Goal: Information Seeking & Learning: Learn about a topic

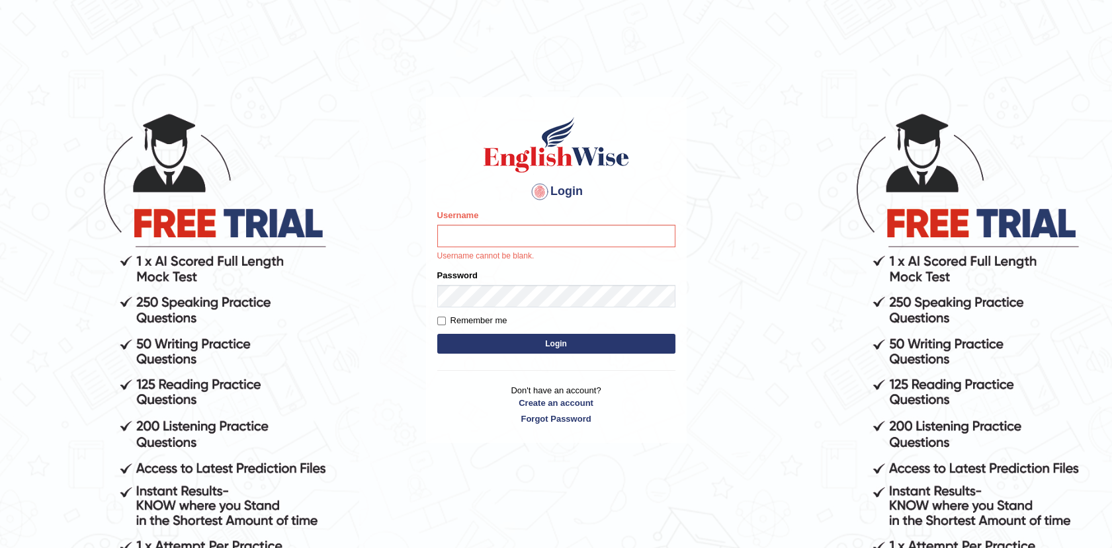
click at [459, 240] on input "Username" at bounding box center [556, 236] width 238 height 22
type input "Afreen11"
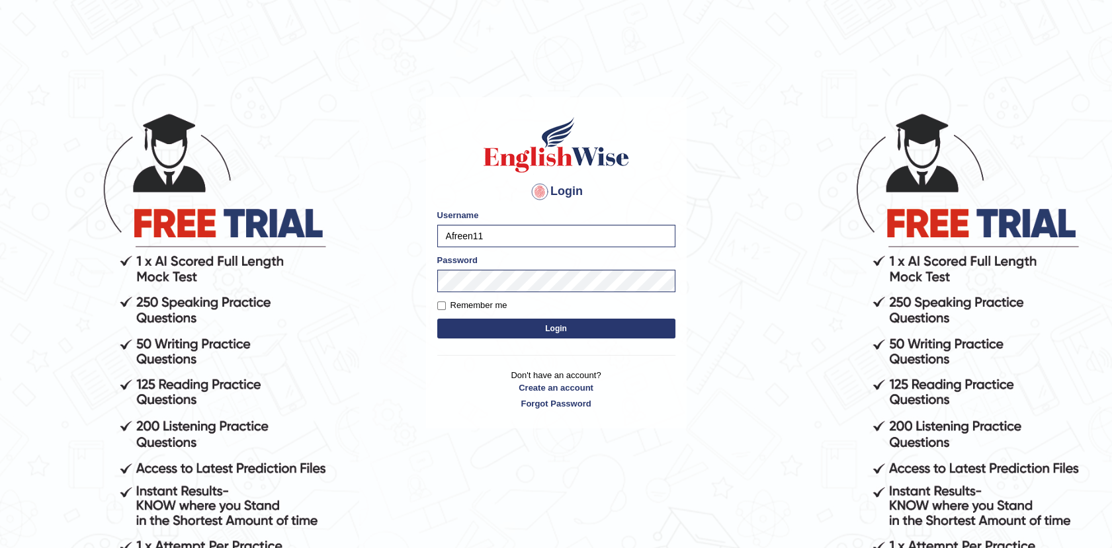
click at [554, 325] on button "Login" at bounding box center [556, 329] width 238 height 20
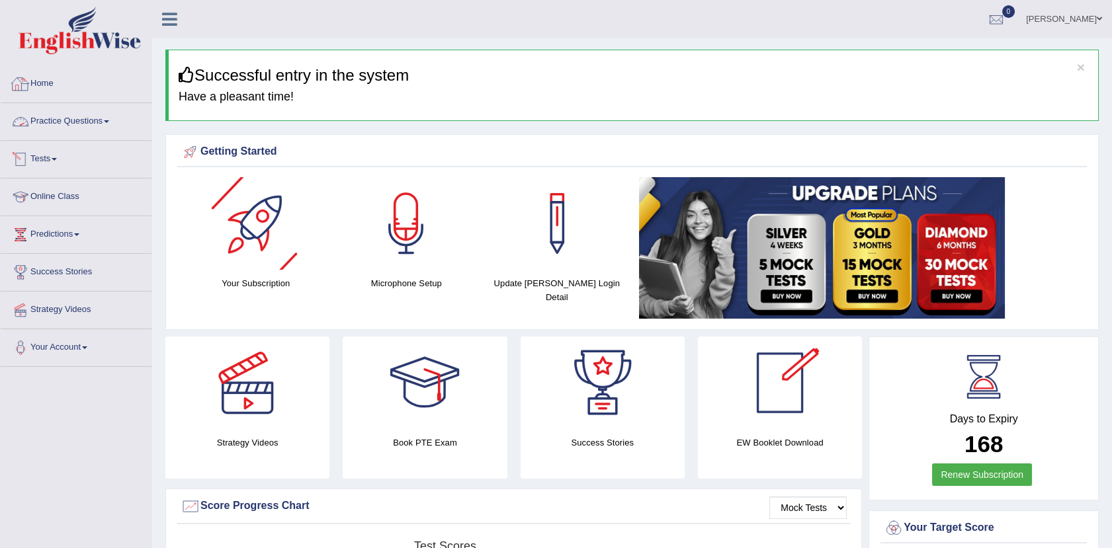
click at [33, 76] on link "Home" at bounding box center [76, 81] width 151 height 33
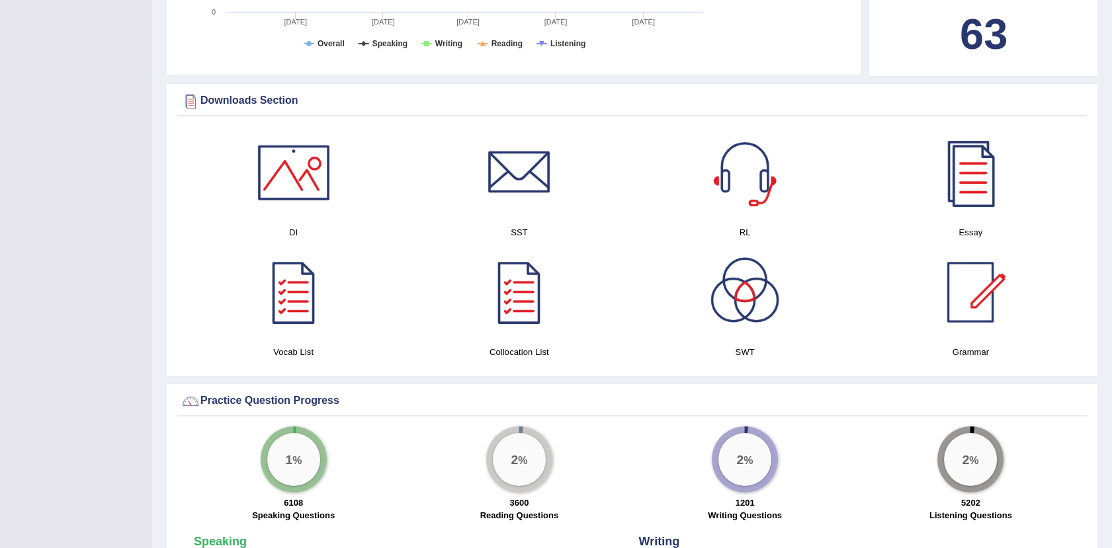
scroll to position [586, 0]
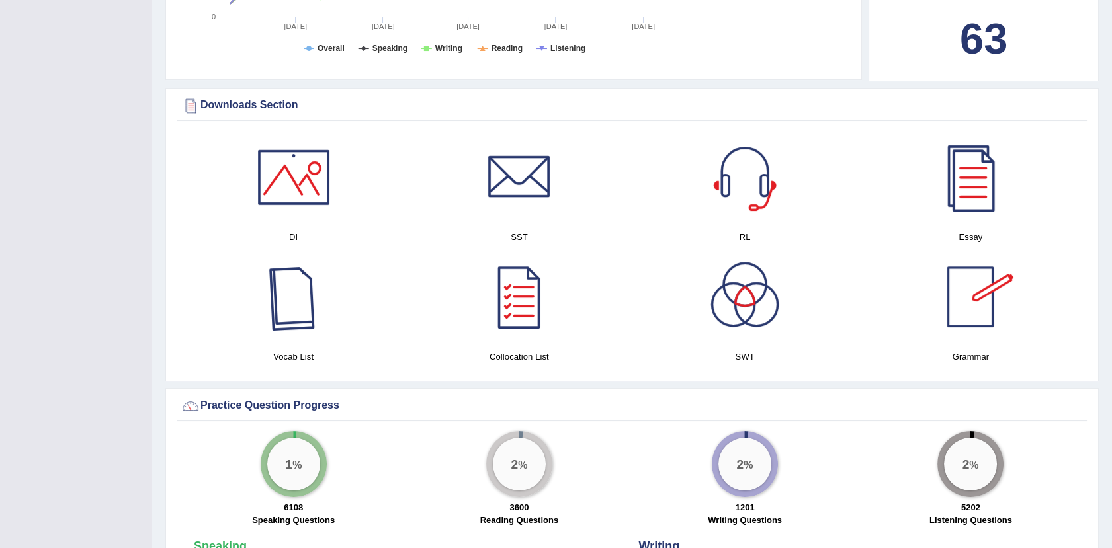
click at [288, 317] on div at bounding box center [293, 297] width 93 height 93
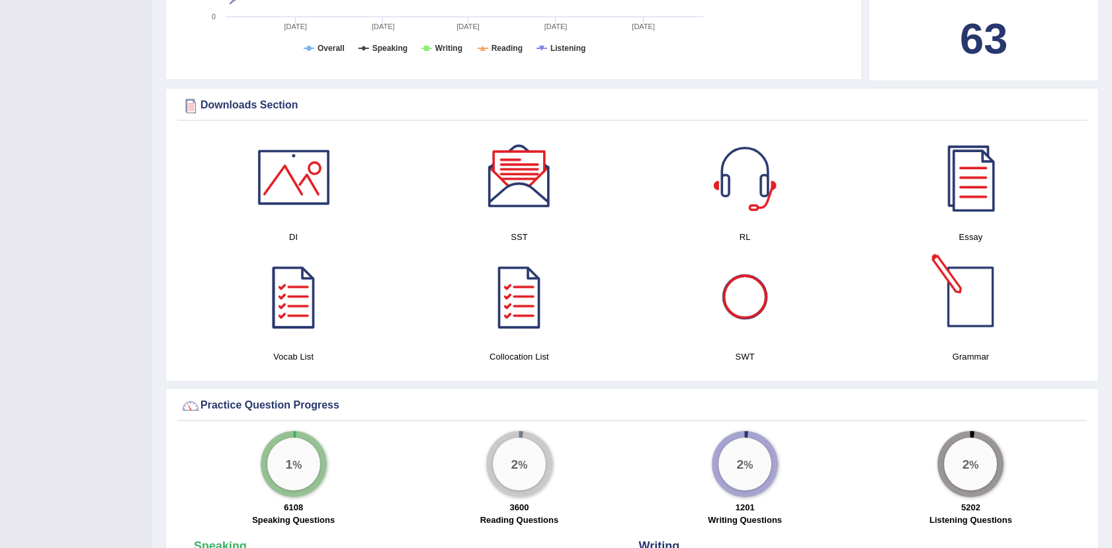
click at [964, 310] on div at bounding box center [970, 297] width 93 height 93
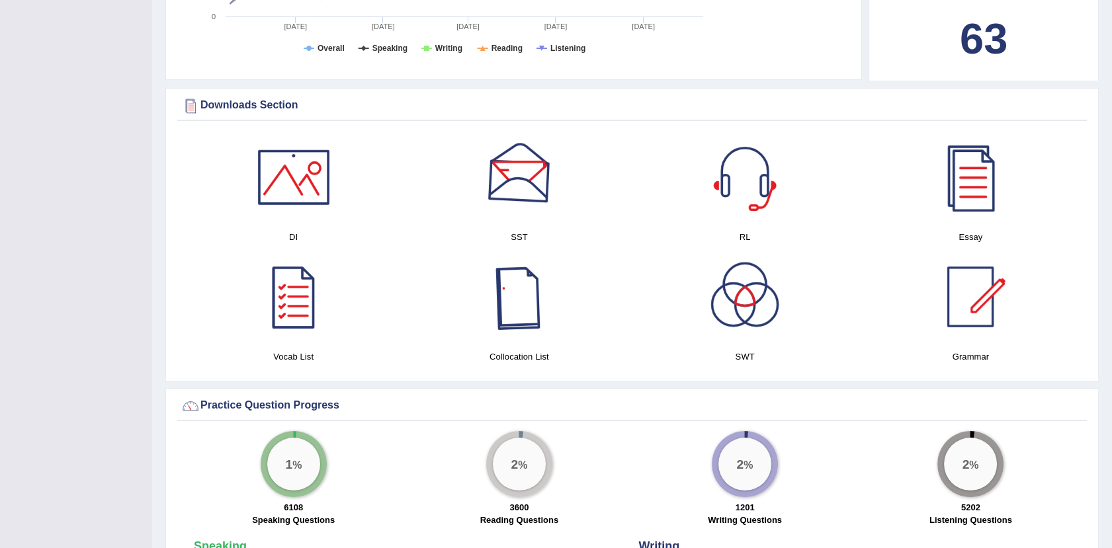
click at [508, 314] on div at bounding box center [519, 297] width 93 height 93
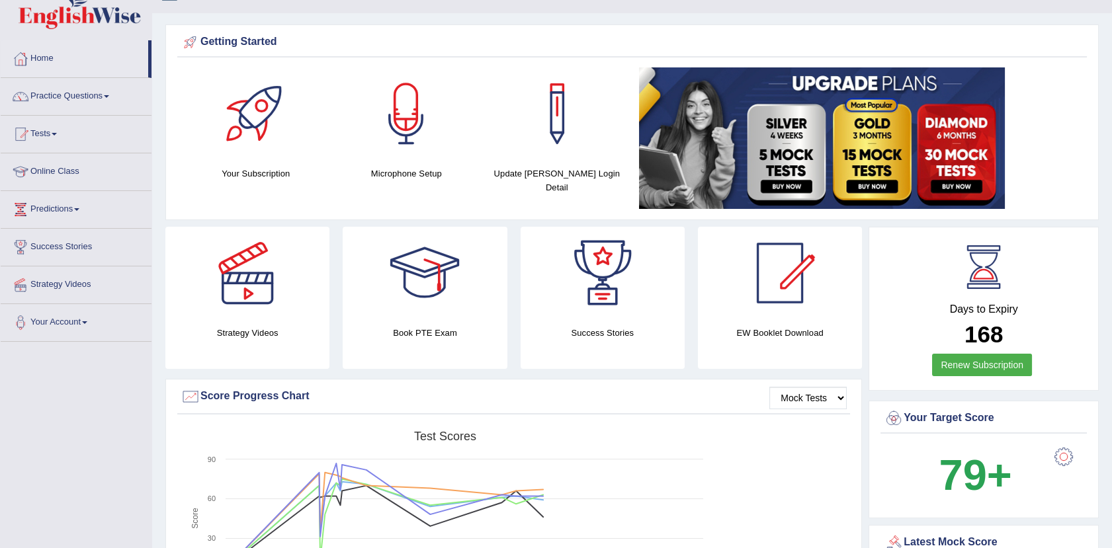
scroll to position [22, 0]
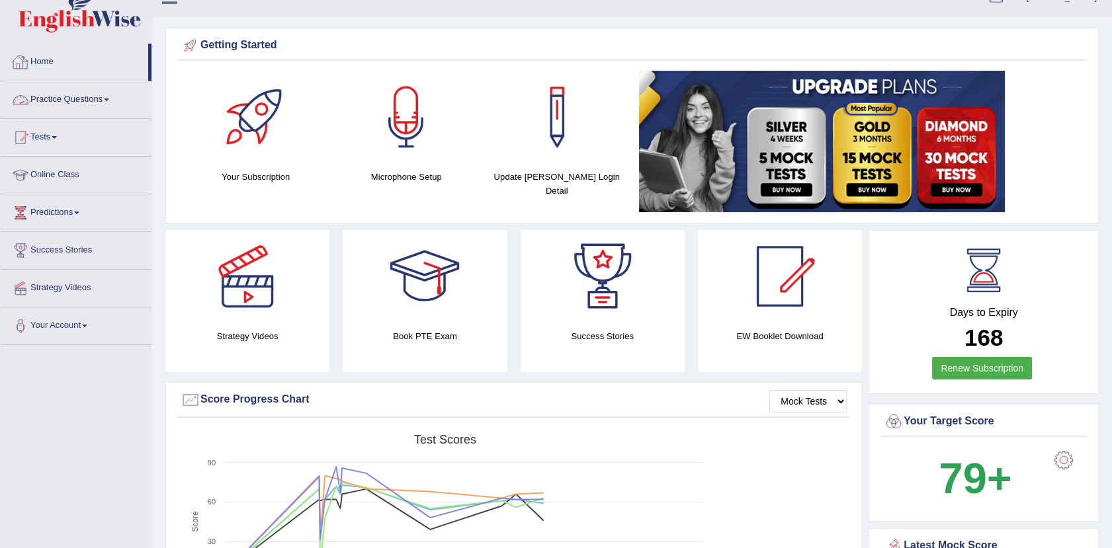
click at [95, 101] on link "Practice Questions" at bounding box center [76, 97] width 151 height 33
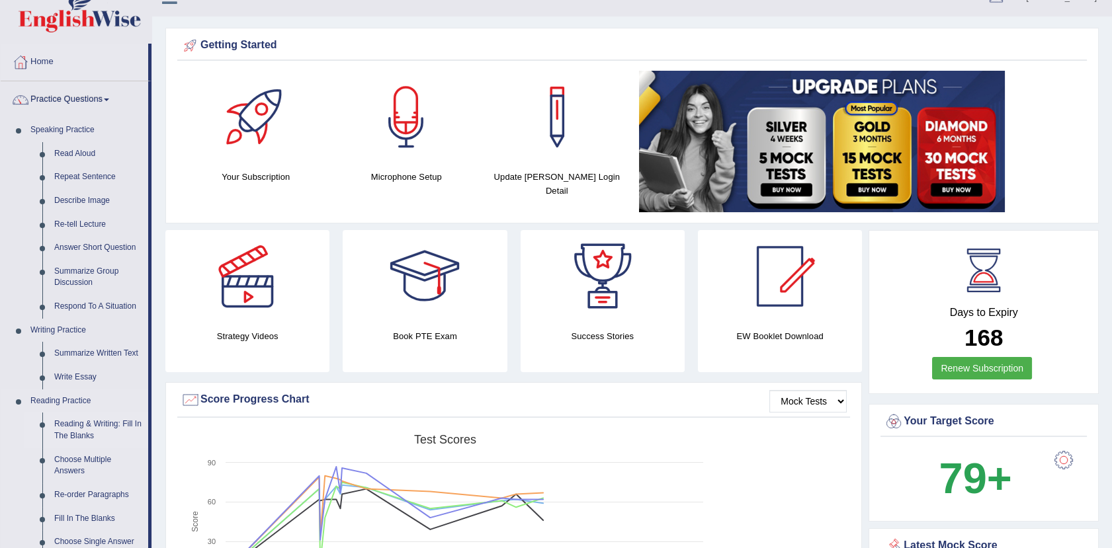
click at [79, 423] on link "Reading & Writing: Fill In The Blanks" at bounding box center [98, 430] width 100 height 35
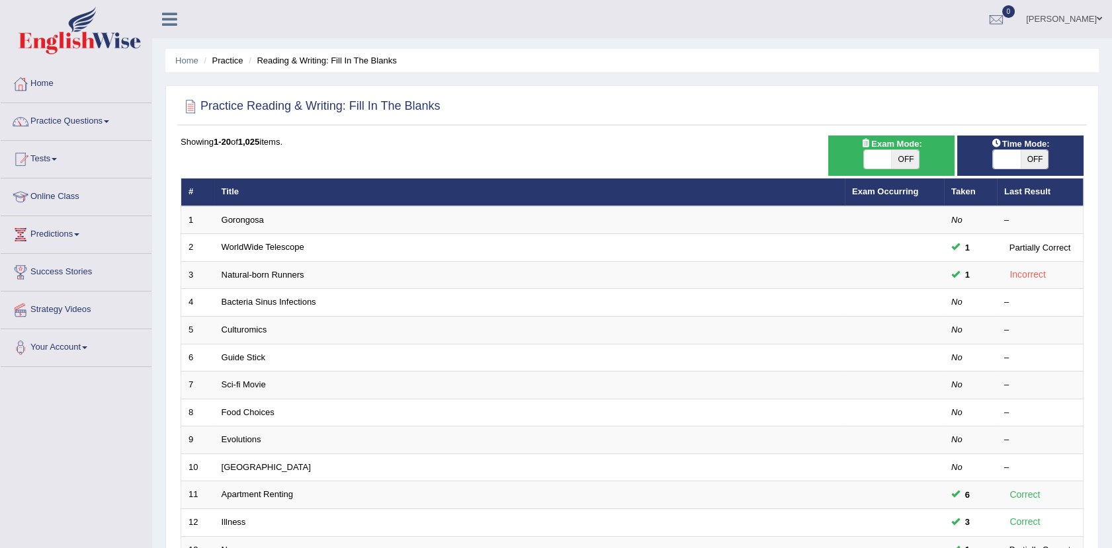
click at [32, 81] on link "Home" at bounding box center [76, 81] width 151 height 33
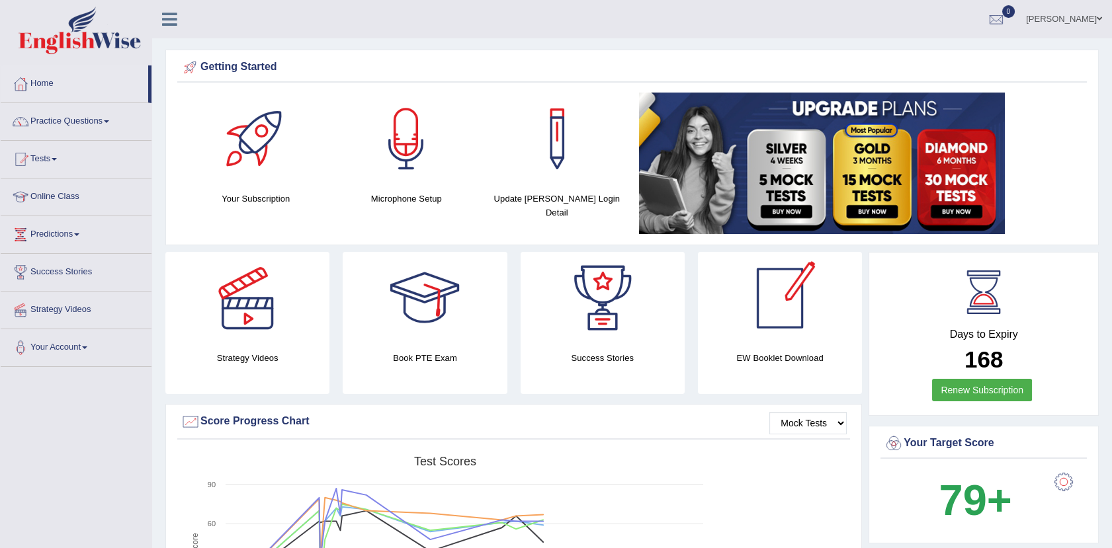
click at [783, 320] on div at bounding box center [780, 298] width 93 height 93
click at [84, 124] on link "Practice Questions" at bounding box center [76, 119] width 151 height 33
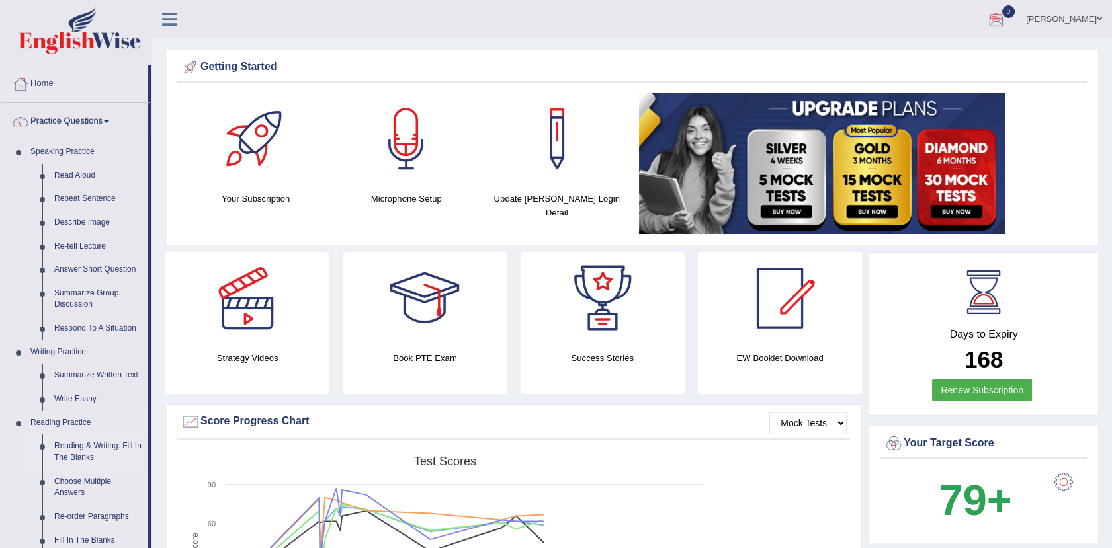
click at [107, 449] on link "Reading & Writing: Fill In The Blanks" at bounding box center [98, 452] width 100 height 35
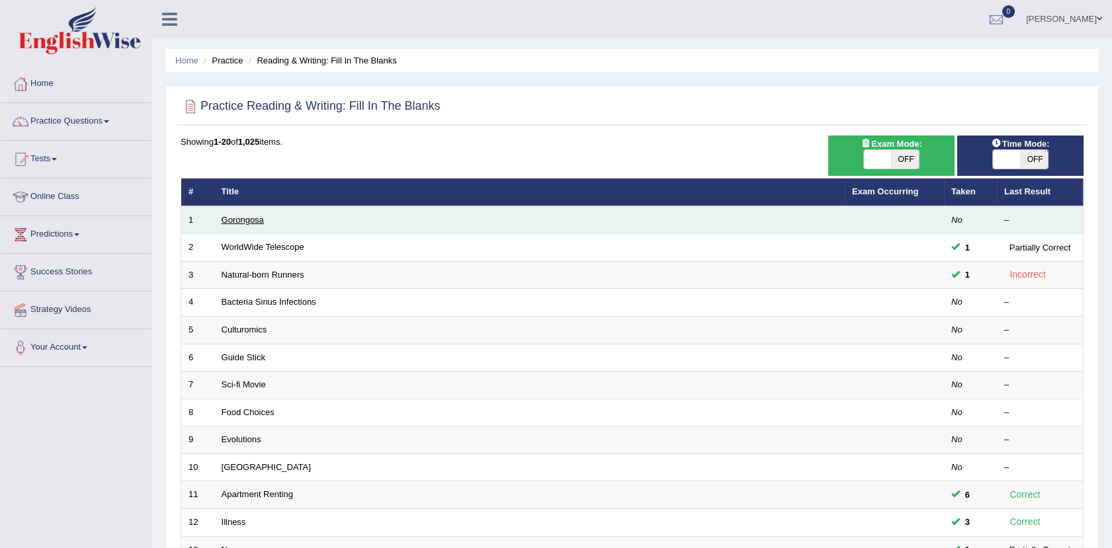
click at [242, 218] on link "Gorongosa" at bounding box center [243, 220] width 42 height 10
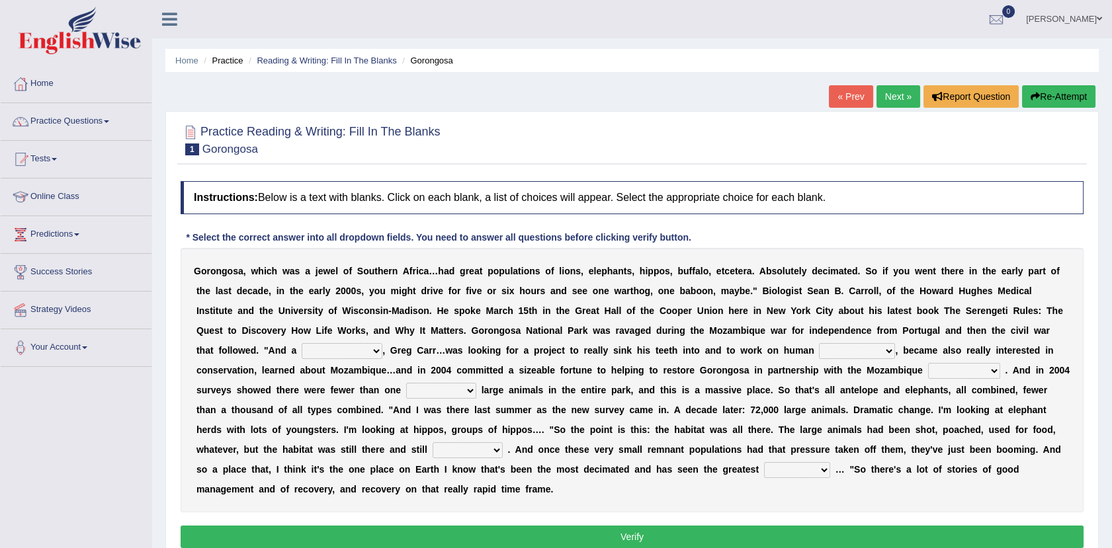
click at [884, 95] on link "Next »" at bounding box center [899, 96] width 44 height 22
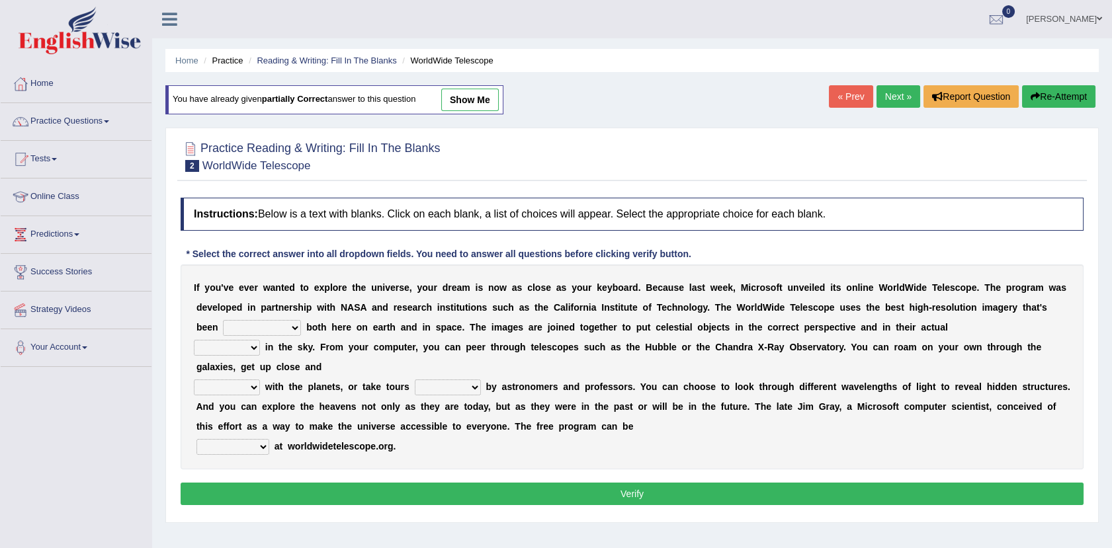
click at [884, 95] on link "Next »" at bounding box center [899, 96] width 44 height 22
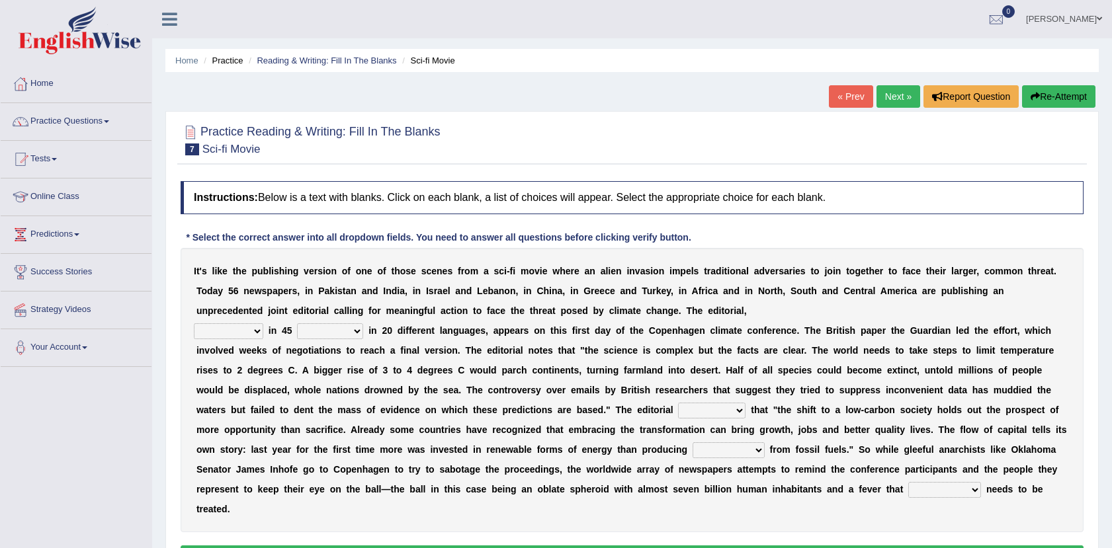
click at [884, 95] on link "Next »" at bounding box center [899, 96] width 44 height 22
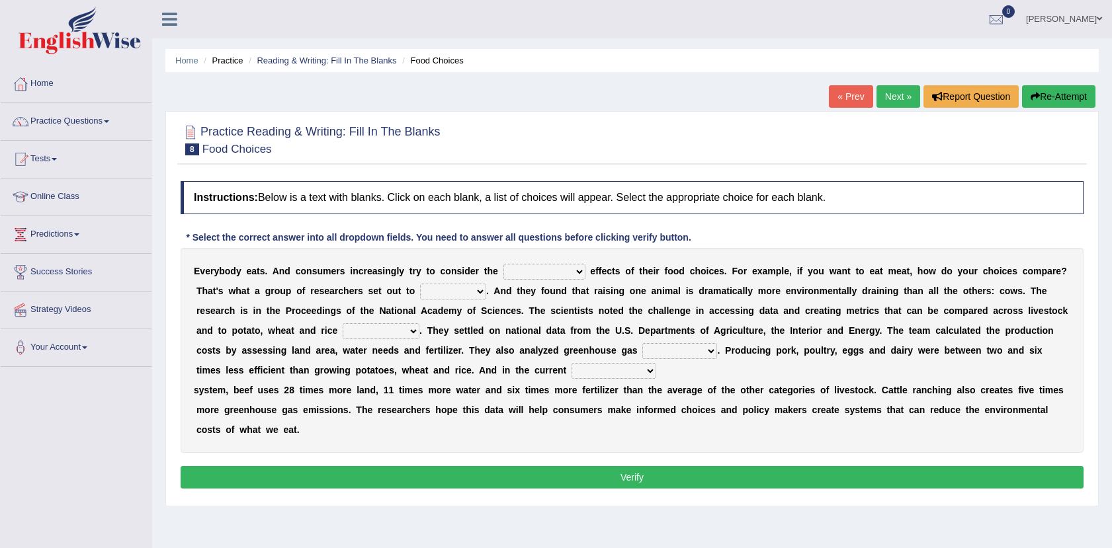
click at [884, 95] on link "Next »" at bounding box center [899, 96] width 44 height 22
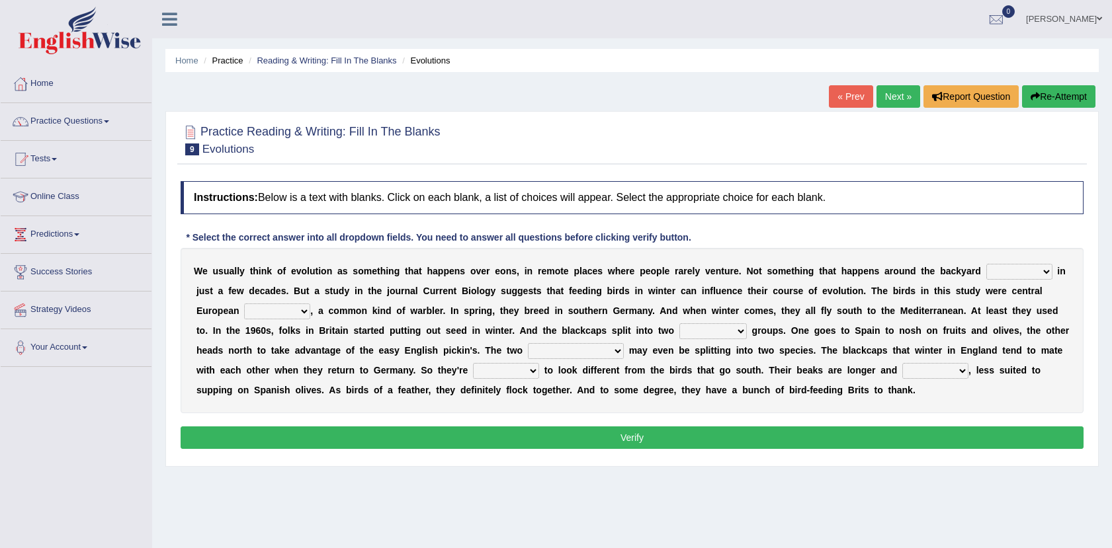
click at [884, 95] on link "Next »" at bounding box center [899, 96] width 44 height 22
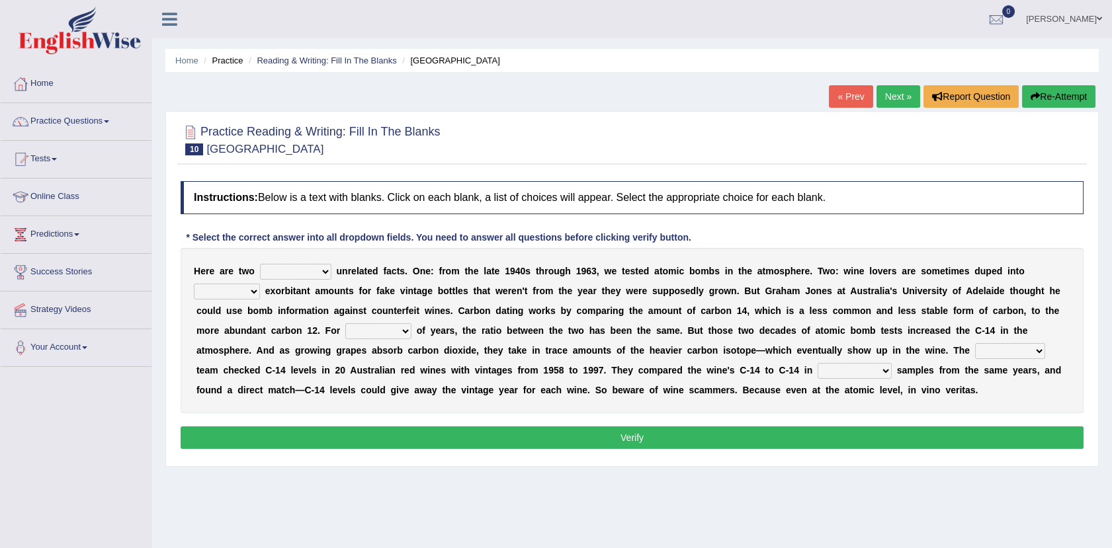
click at [267, 270] on select "seemingly feelingly endearingly entreatingly" at bounding box center [295, 272] width 71 height 16
select select "seemingly"
click at [260, 264] on select "seemingly feelingly endearingly entreatingly" at bounding box center [295, 272] width 71 height 16
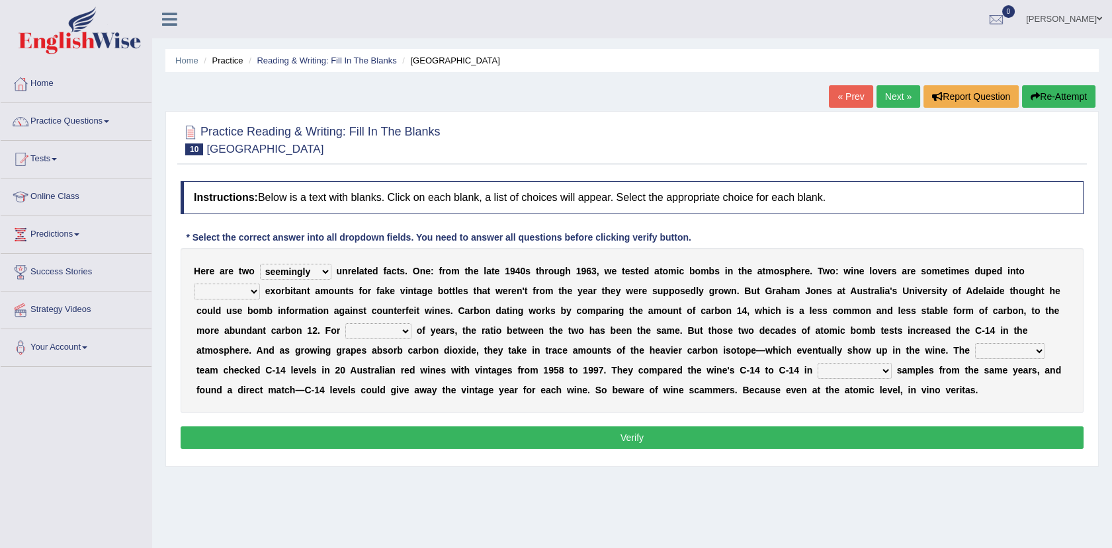
click at [260, 284] on select "dipping trekking spending swinging" at bounding box center [227, 292] width 66 height 16
select select "spending"
click at [260, 284] on select "dipping trekking spending swinging" at bounding box center [227, 292] width 66 height 16
click at [345, 333] on select "couples much thousands numerous" at bounding box center [378, 331] width 66 height 16
select select "thousands"
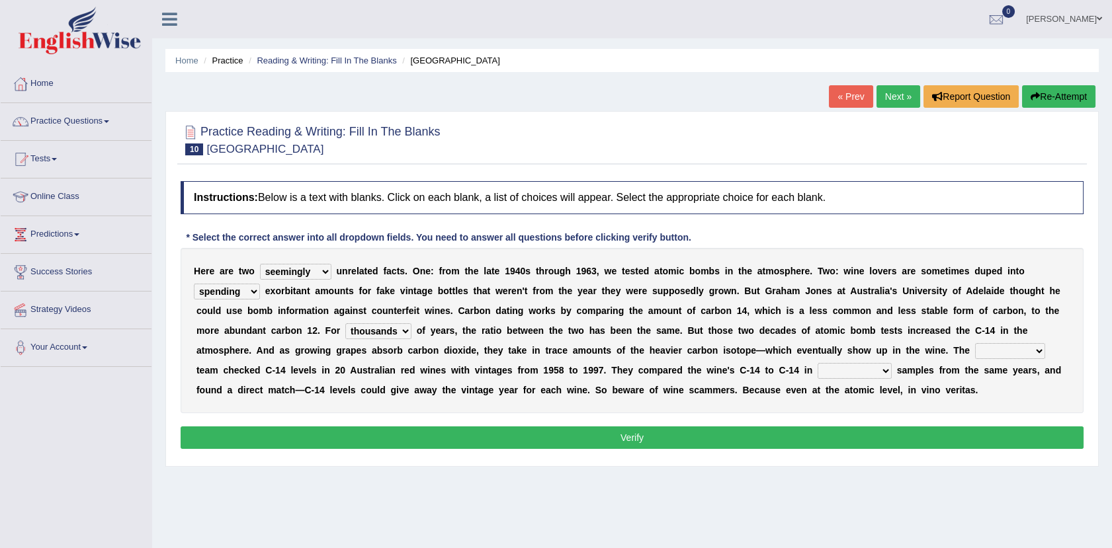
click at [345, 323] on select "couples much thousands numerous" at bounding box center [378, 331] width 66 height 16
click at [975, 349] on select "research individual preparation strange" at bounding box center [1010, 351] width 70 height 16
select select "research"
click at [975, 343] on select "research individual preparation strange" at bounding box center [1010, 351] width 70 height 16
click at [818, 367] on select "physical atmospheric fluid solid" at bounding box center [855, 371] width 74 height 16
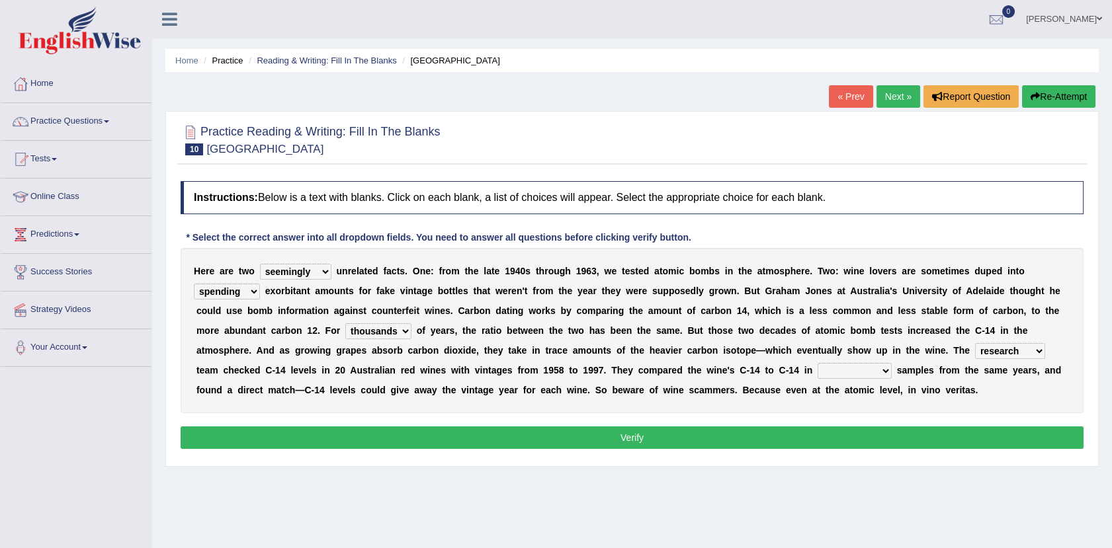
click at [818, 372] on select "physical atmospheric fluid solid" at bounding box center [855, 371] width 74 height 16
select select "physical"
click at [818, 363] on select "physical atmospheric fluid solid" at bounding box center [855, 371] width 74 height 16
click at [818, 370] on select "physical atmospheric fluid solid" at bounding box center [855, 371] width 74 height 16
click at [818, 363] on select "physical atmospheric fluid solid" at bounding box center [855, 371] width 74 height 16
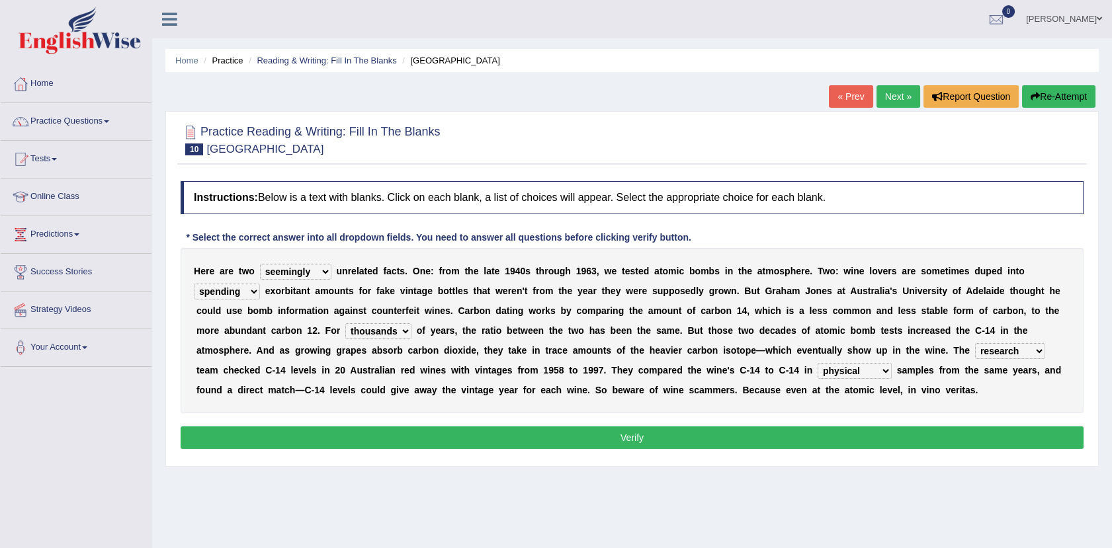
click at [598, 439] on button "Verify" at bounding box center [632, 438] width 903 height 22
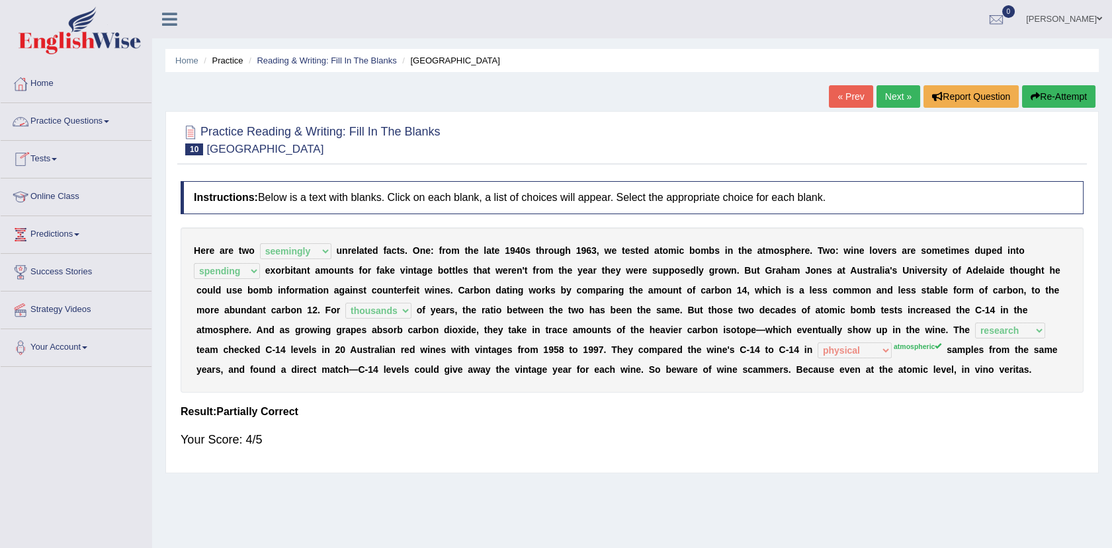
click at [93, 116] on link "Practice Questions" at bounding box center [76, 119] width 151 height 33
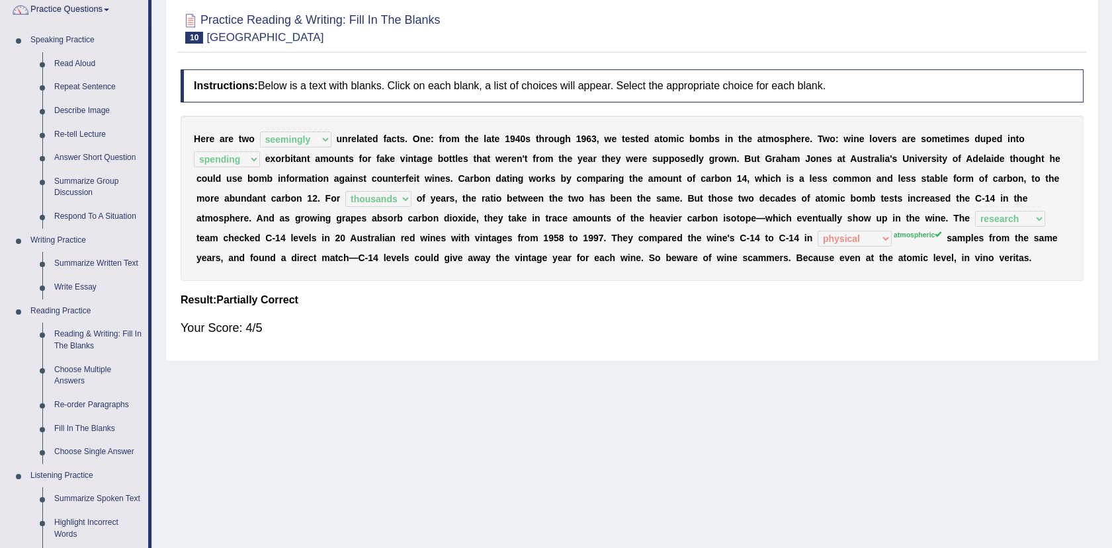
scroll to position [117, 0]
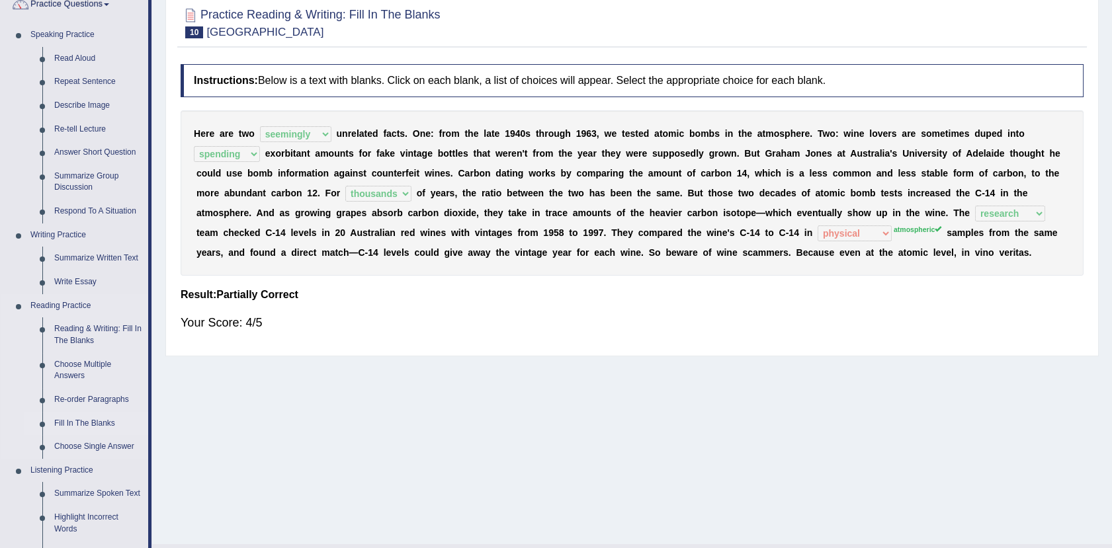
click at [87, 417] on link "Fill In The Blanks" at bounding box center [98, 424] width 100 height 24
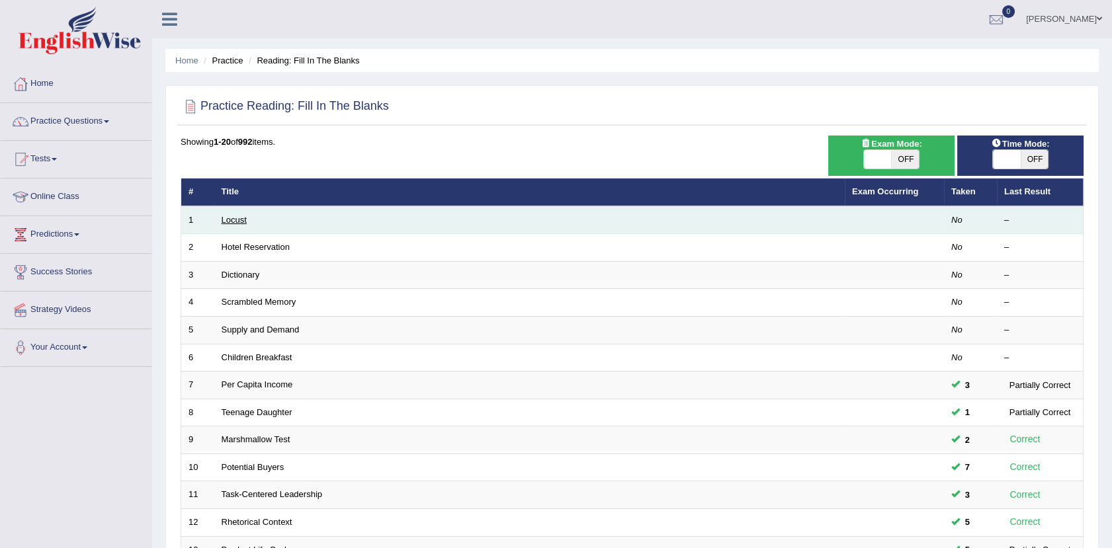
click at [228, 222] on link "Locust" at bounding box center [234, 220] width 25 height 10
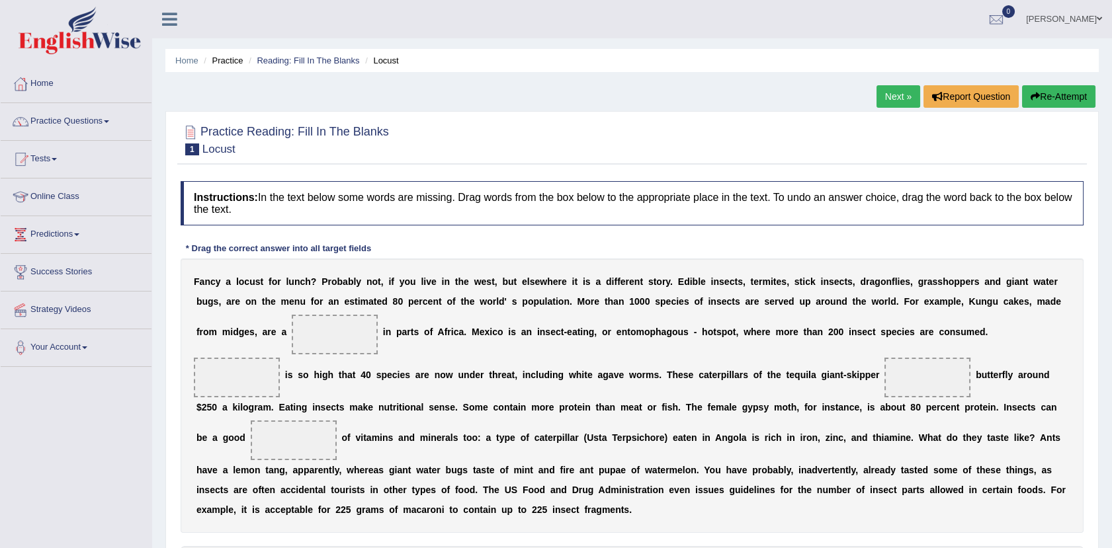
click at [884, 87] on link "Next »" at bounding box center [899, 96] width 44 height 22
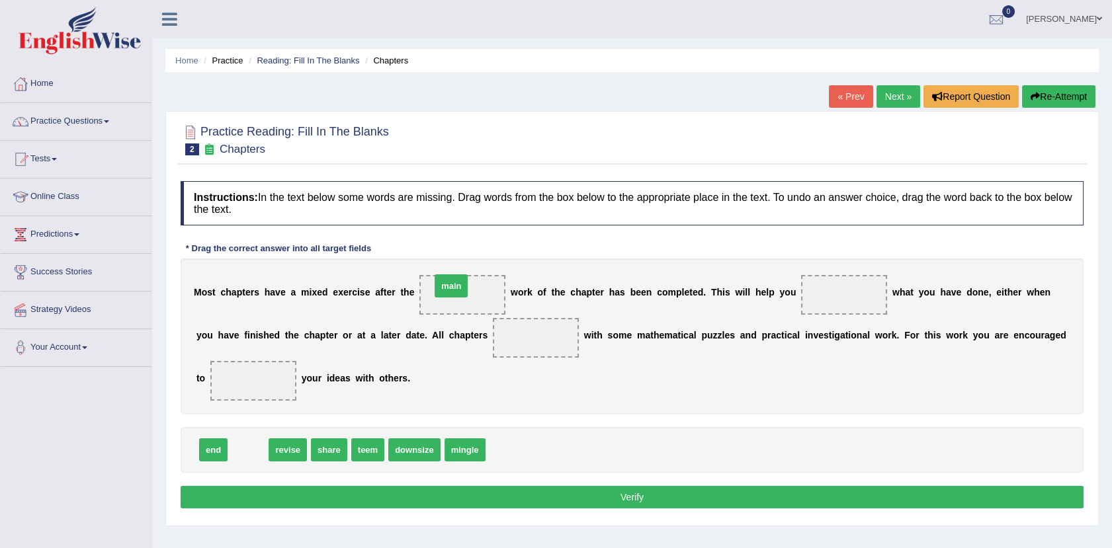
drag, startPoint x: 249, startPoint y: 452, endPoint x: 451, endPoint y: 287, distance: 261.0
drag, startPoint x: 248, startPoint y: 449, endPoint x: 810, endPoint y: 293, distance: 583.4
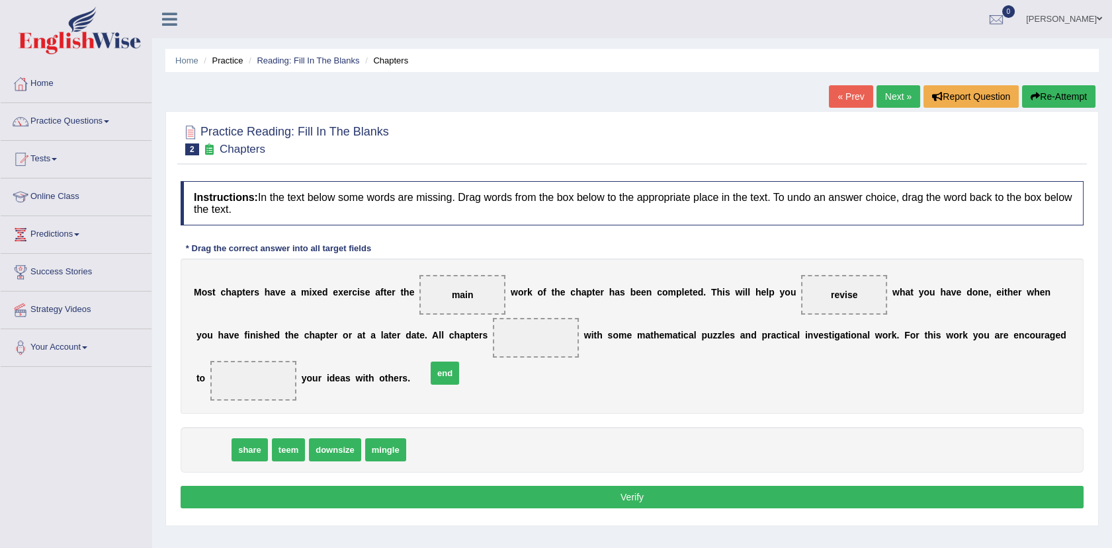
drag, startPoint x: 213, startPoint y: 452, endPoint x: 465, endPoint y: 327, distance: 281.3
drag, startPoint x: 225, startPoint y: 450, endPoint x: 259, endPoint y: 380, distance: 77.8
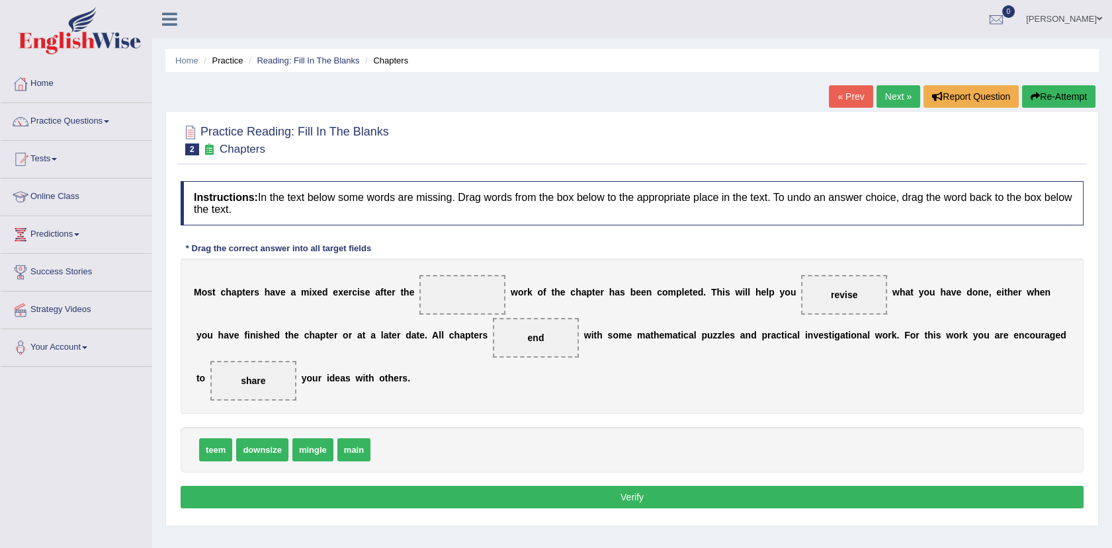
click at [620, 494] on button "Verify" at bounding box center [632, 497] width 903 height 22
click at [212, 453] on span "teem" at bounding box center [215, 450] width 33 height 23
drag, startPoint x: 208, startPoint y: 452, endPoint x: 429, endPoint y: 300, distance: 268.8
click at [611, 494] on button "Verify" at bounding box center [632, 497] width 903 height 22
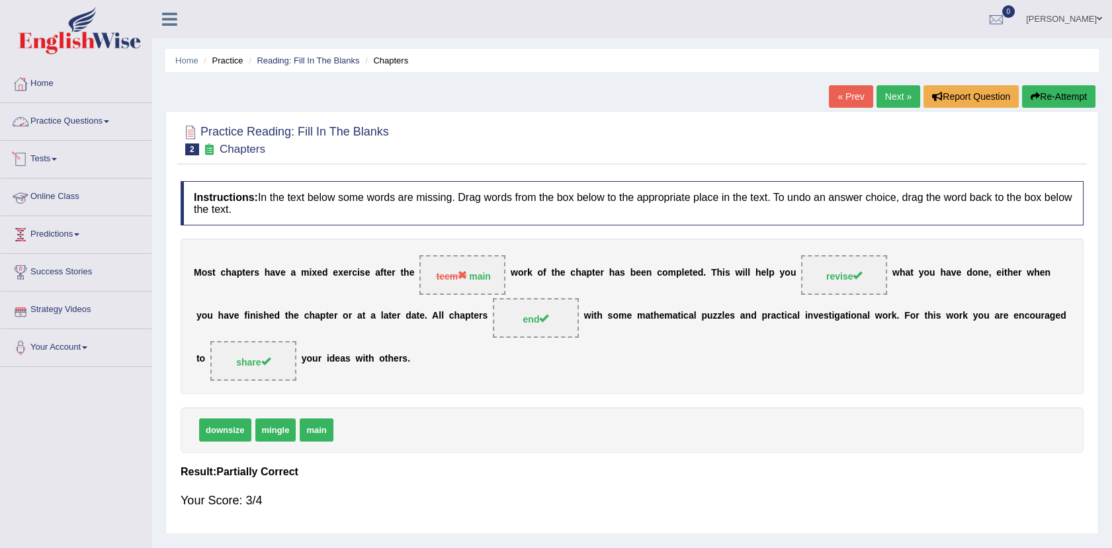
click at [84, 107] on link "Practice Questions" at bounding box center [76, 119] width 151 height 33
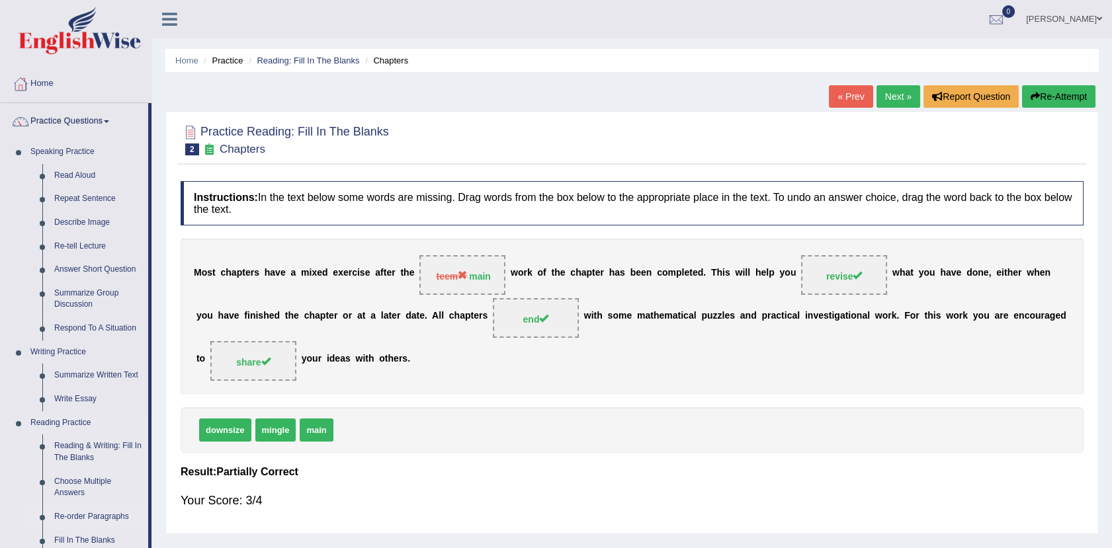
click at [101, 508] on link "Re-order Paragraphs" at bounding box center [98, 517] width 100 height 24
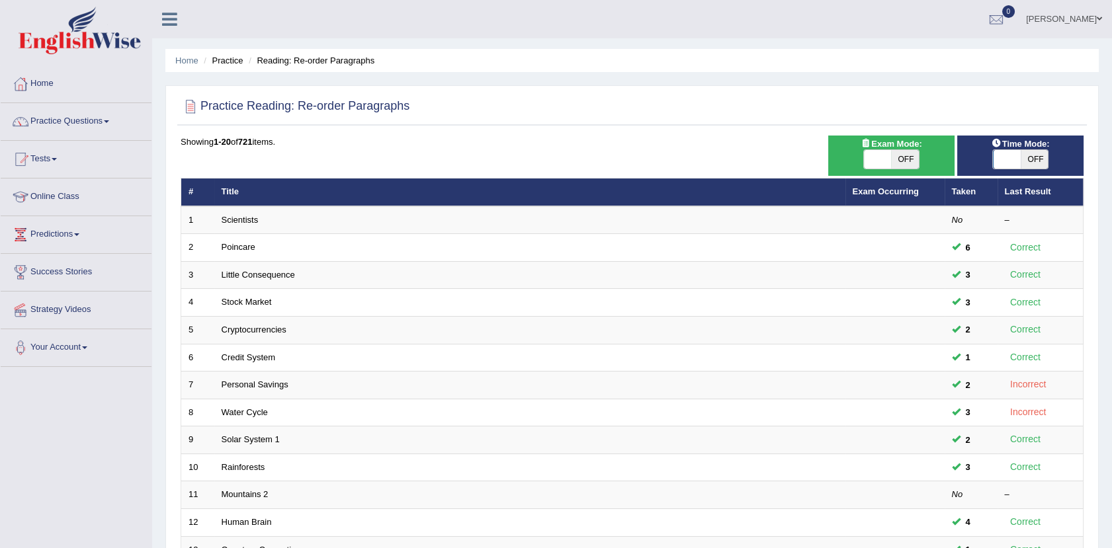
click at [232, 222] on link "Scientists" at bounding box center [240, 220] width 37 height 10
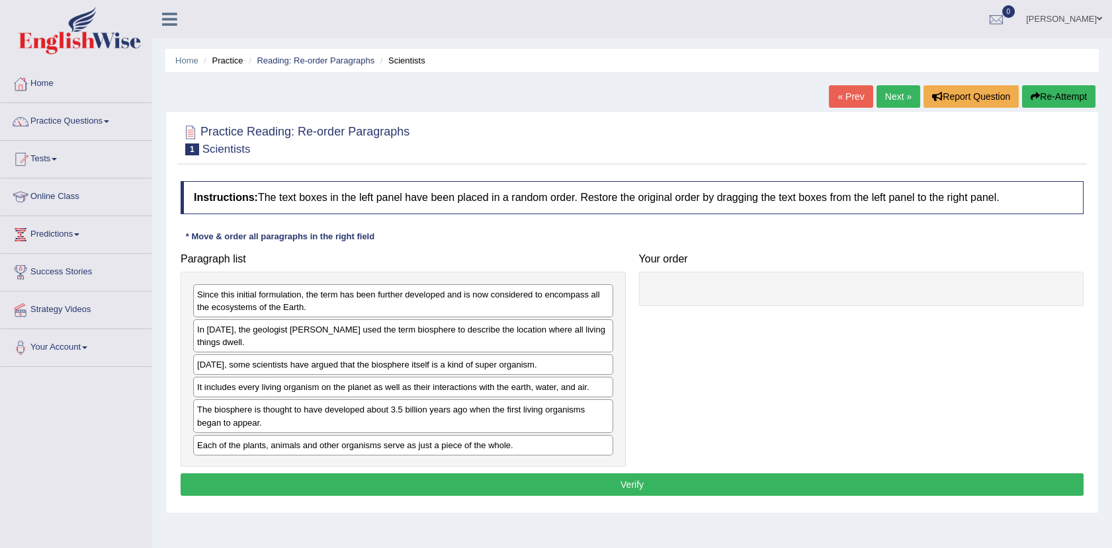
click at [889, 95] on link "Next »" at bounding box center [899, 96] width 44 height 22
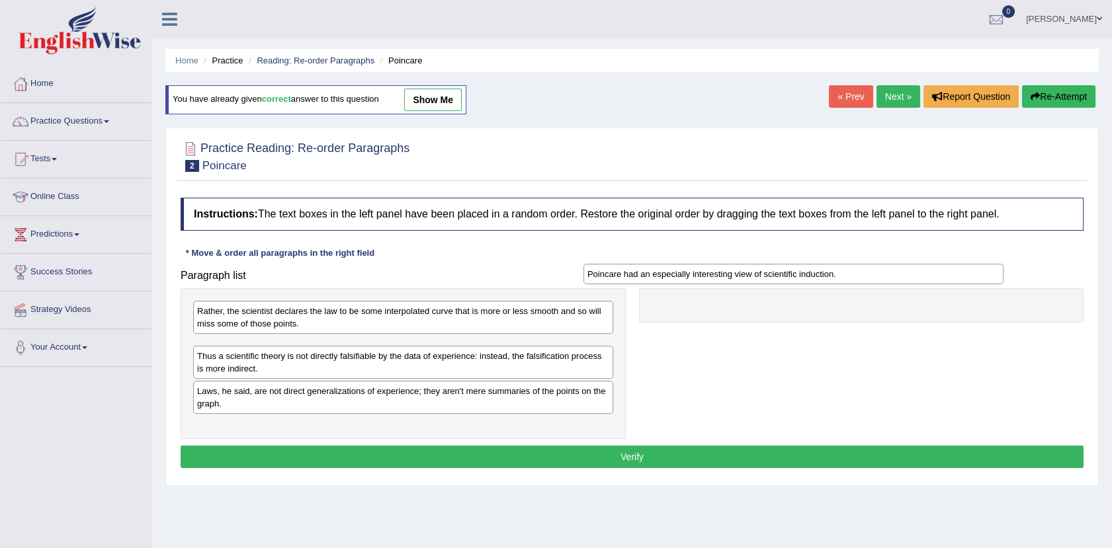
drag, startPoint x: 560, startPoint y: 347, endPoint x: 954, endPoint y: 275, distance: 400.2
click at [954, 275] on div "Poincare had an especially interesting view of scientific induction." at bounding box center [793, 274] width 420 height 21
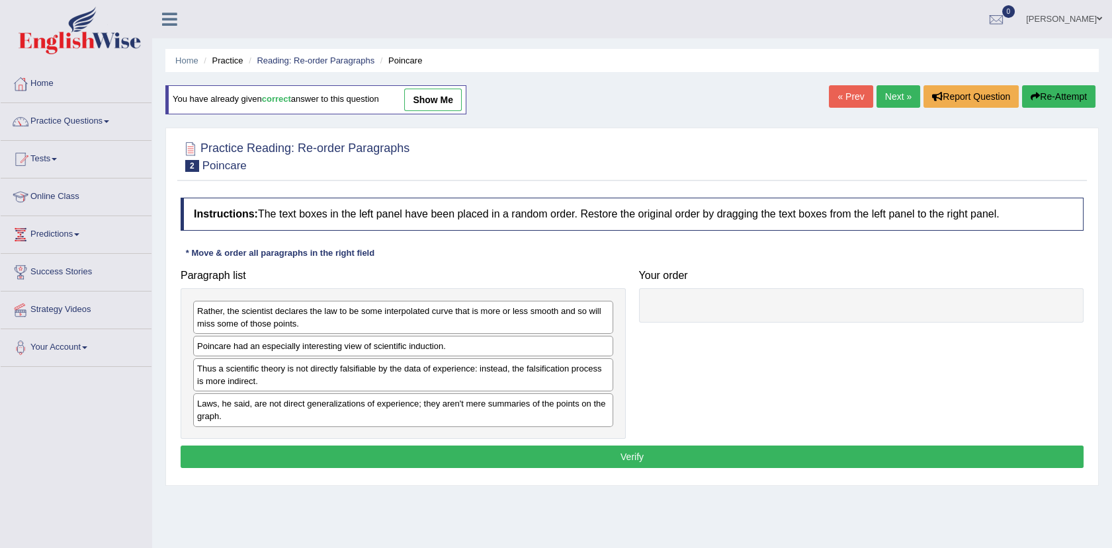
click at [564, 345] on div "Poincare had an especially interesting view of scientific induction." at bounding box center [403, 346] width 420 height 21
click at [561, 345] on div "Poincare had an especially interesting view of scientific induction." at bounding box center [403, 346] width 420 height 21
click at [566, 350] on div "Poincare had an especially interesting view of scientific induction." at bounding box center [403, 346] width 420 height 21
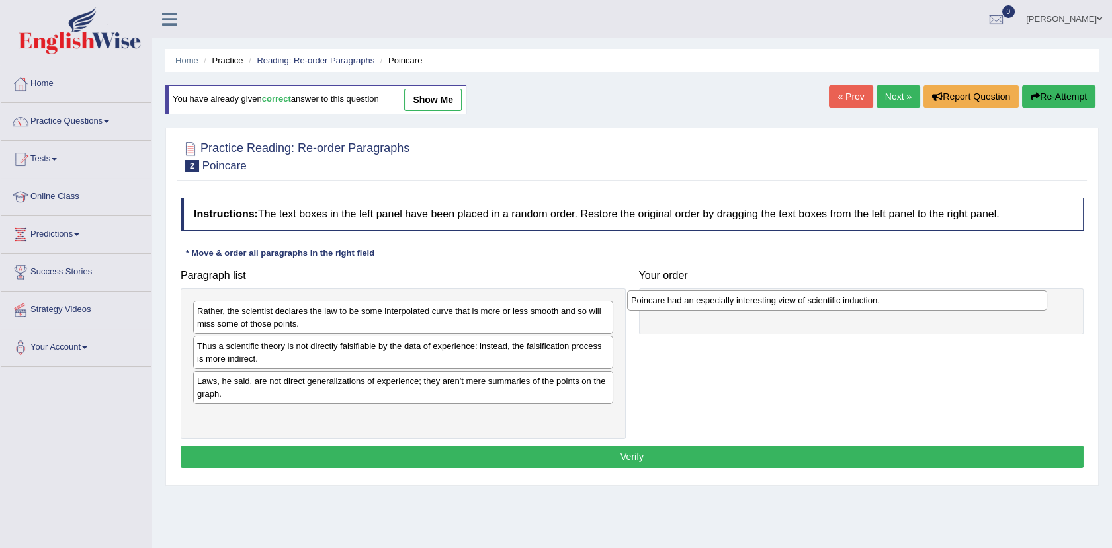
drag, startPoint x: 566, startPoint y: 350, endPoint x: 1000, endPoint y: 304, distance: 436.4
click at [1000, 304] on div "Poincare had an especially interesting view of scientific induction." at bounding box center [837, 300] width 420 height 21
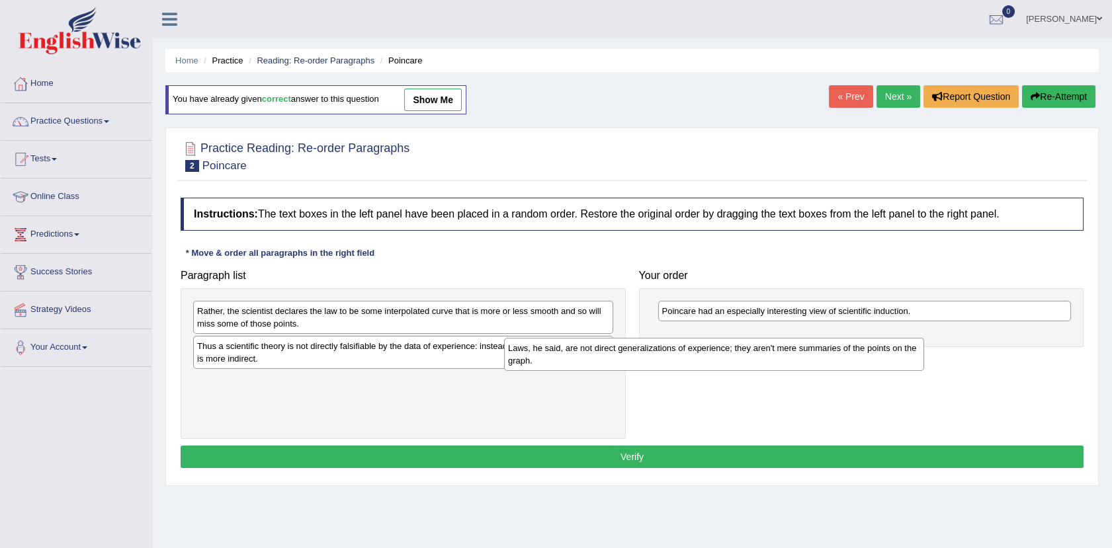
drag, startPoint x: 511, startPoint y: 384, endPoint x: 927, endPoint y: 340, distance: 418.4
click at [924, 340] on div "Laws, he said, are not direct generalizations of experience; they aren't mere s…" at bounding box center [714, 354] width 420 height 33
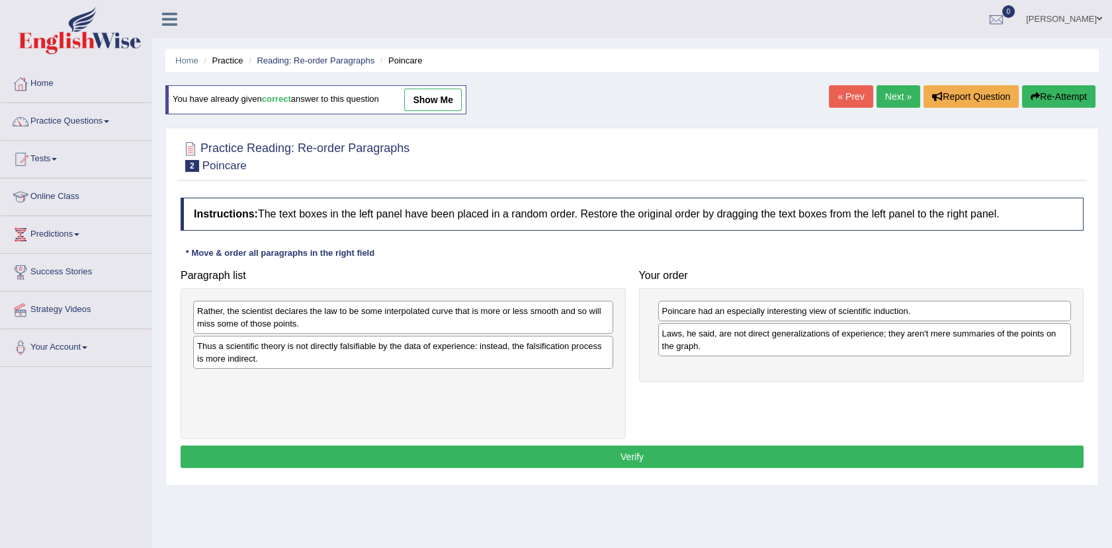
drag, startPoint x: 540, startPoint y: 314, endPoint x: 953, endPoint y: 387, distance: 419.9
click at [613, 334] on div "Rather, the scientist declares the law to be some interpolated curve that is mo…" at bounding box center [403, 317] width 420 height 33
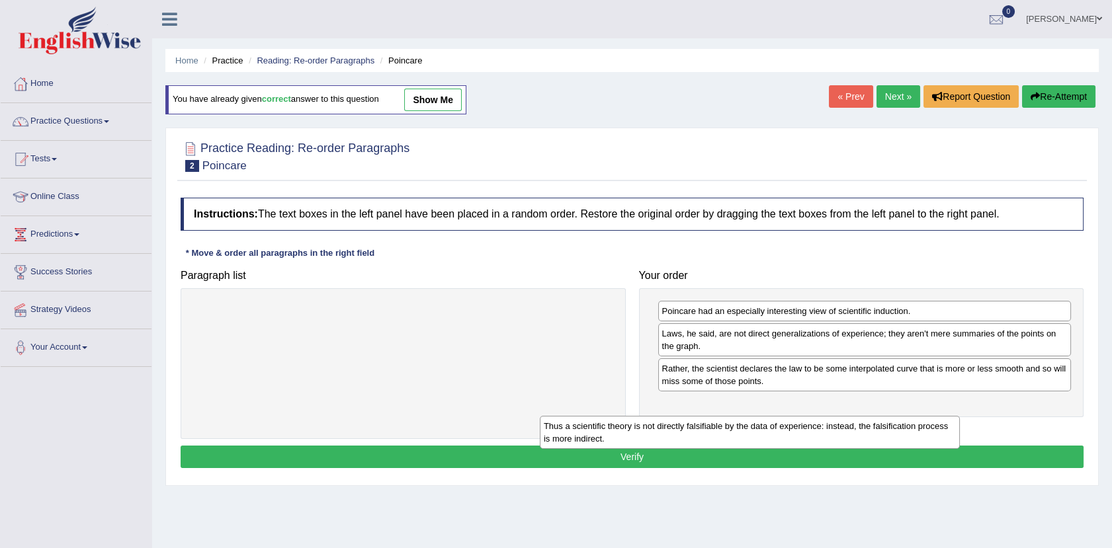
drag, startPoint x: 572, startPoint y: 321, endPoint x: 957, endPoint y: 438, distance: 402.4
click at [957, 438] on div "Thus a scientific theory is not directly falsifiable by the data of experience:…" at bounding box center [750, 432] width 420 height 33
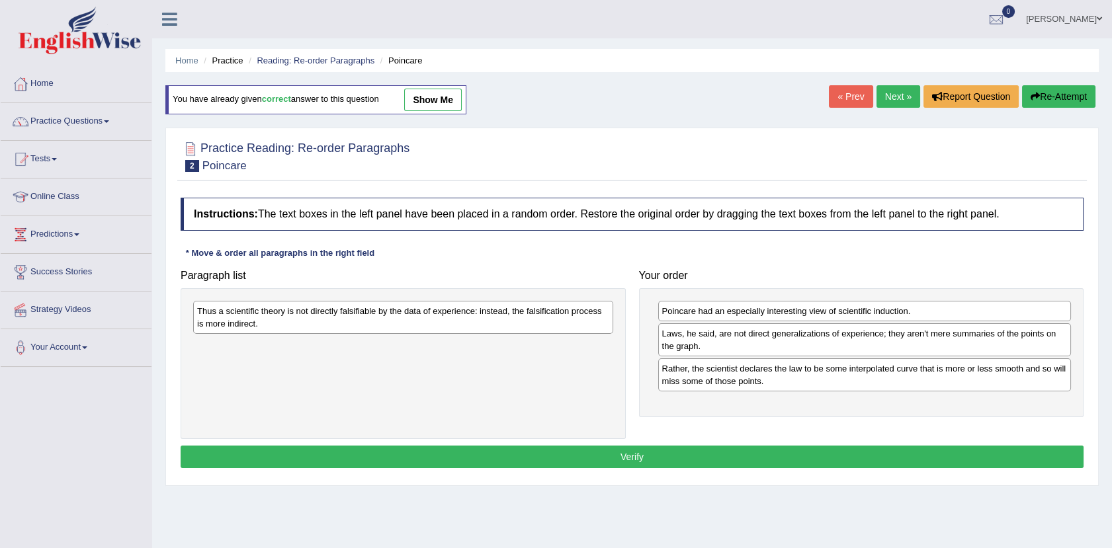
click at [360, 315] on div "Thus a scientific theory is not directly falsifiable by the data of experience:…" at bounding box center [403, 317] width 420 height 33
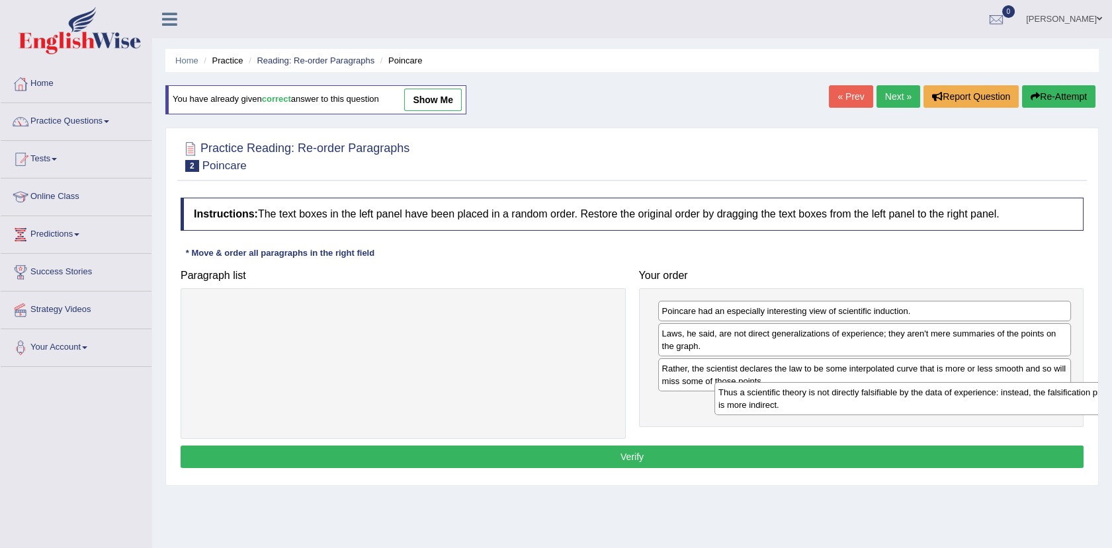
drag, startPoint x: 405, startPoint y: 308, endPoint x: 957, endPoint y: 390, distance: 558.4
click at [957, 390] on div "Thus a scientific theory is not directly falsifiable by the data of experience:…" at bounding box center [924, 398] width 420 height 33
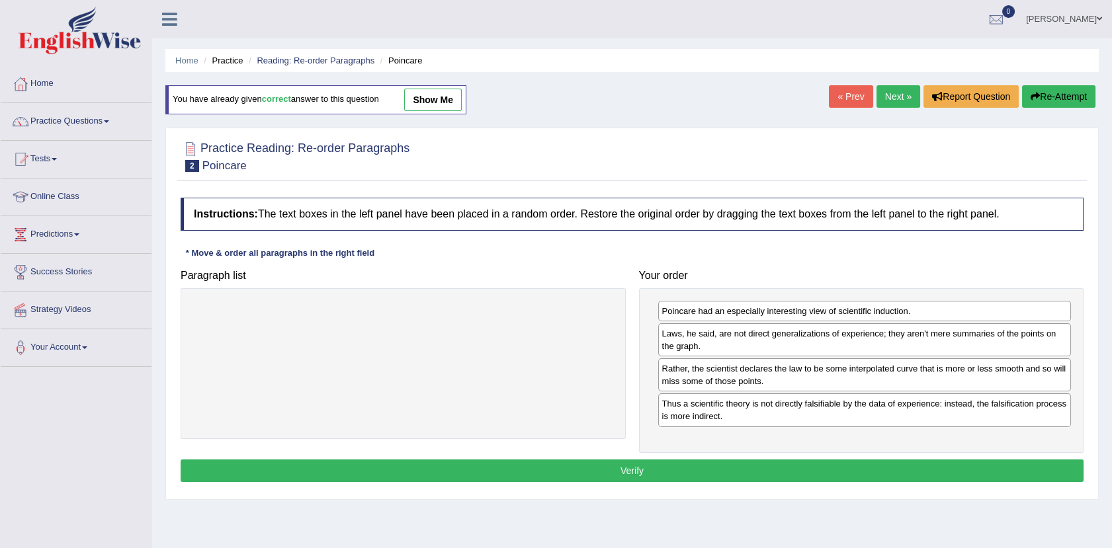
click at [672, 470] on button "Verify" at bounding box center [632, 471] width 903 height 22
